Goal: Task Accomplishment & Management: Use online tool/utility

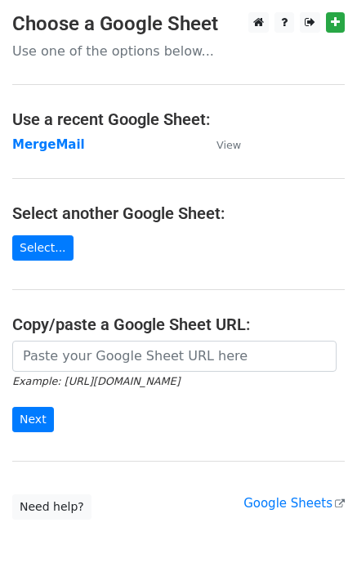
click at [25, 145] on strong "MergeMail" at bounding box center [48, 144] width 73 height 15
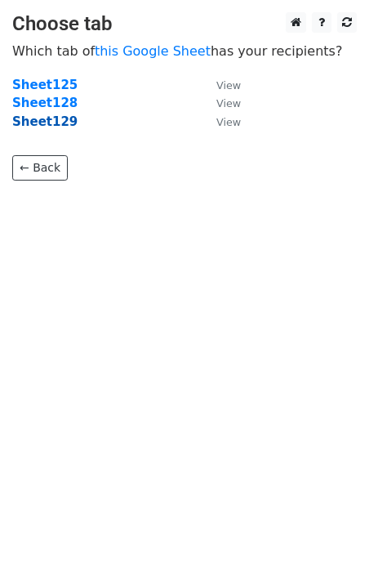
click at [55, 123] on strong "Sheet129" at bounding box center [44, 121] width 65 height 15
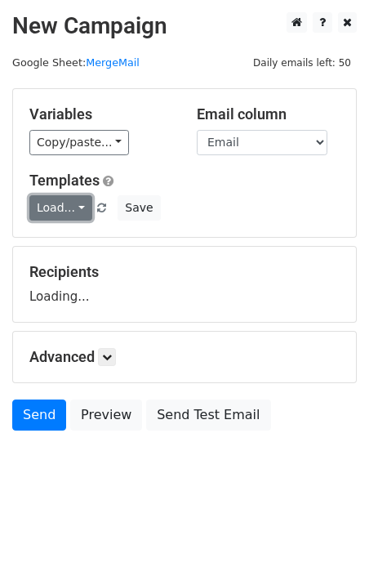
click at [70, 202] on link "Load..." at bounding box center [60, 207] width 63 height 25
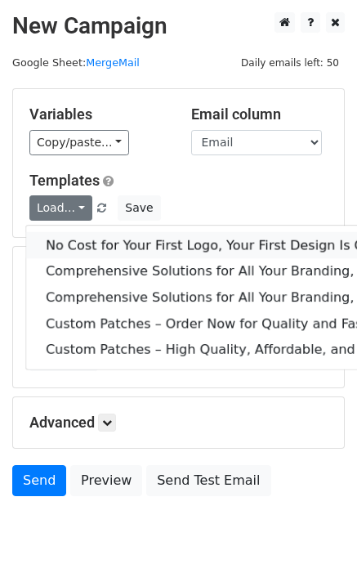
click at [114, 240] on link "No Cost for Your First Logo, Your First Design Is On Us!" at bounding box center [334, 245] width 616 height 26
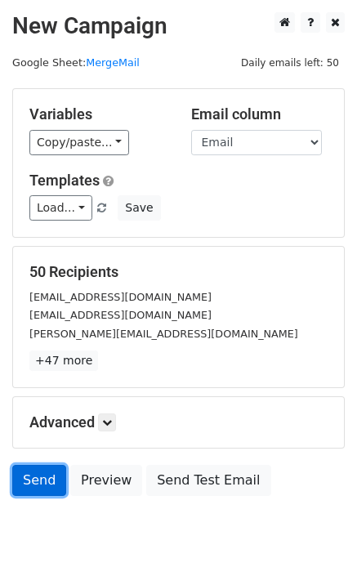
click at [56, 482] on link "Send" at bounding box center [39, 480] width 54 height 31
